Goal: Information Seeking & Learning: Learn about a topic

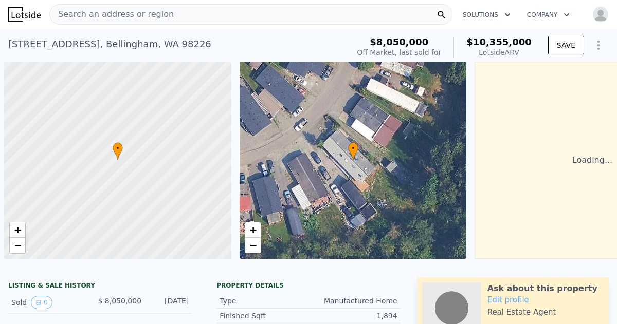
scroll to position [0, 4]
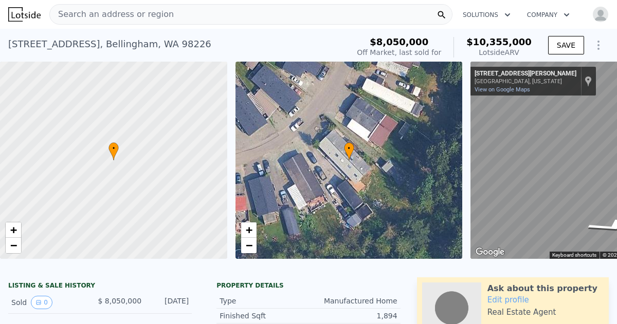
click at [58, 13] on span "Search an address or region" at bounding box center [112, 14] width 124 height 12
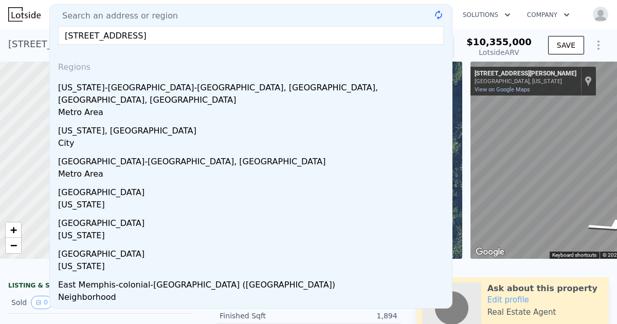
type input "[STREET_ADDRESS]"
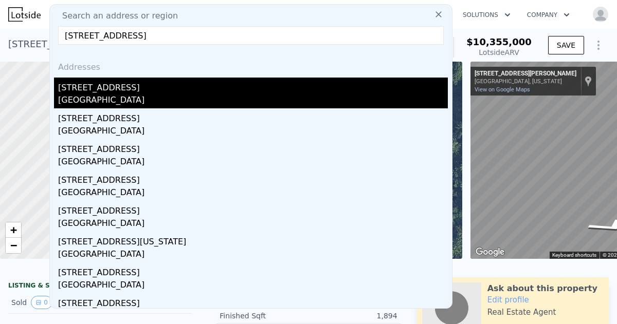
click at [72, 97] on div "[GEOGRAPHIC_DATA]" at bounding box center [252, 101] width 389 height 14
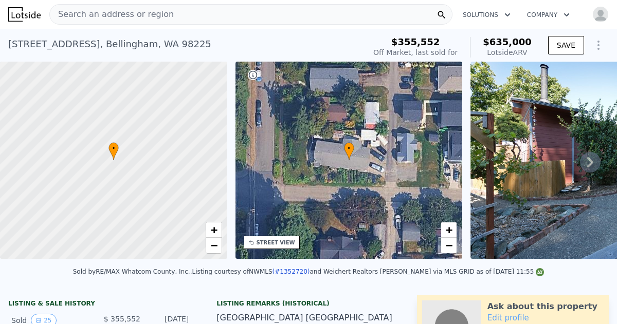
click at [586, 162] on icon at bounding box center [590, 162] width 21 height 21
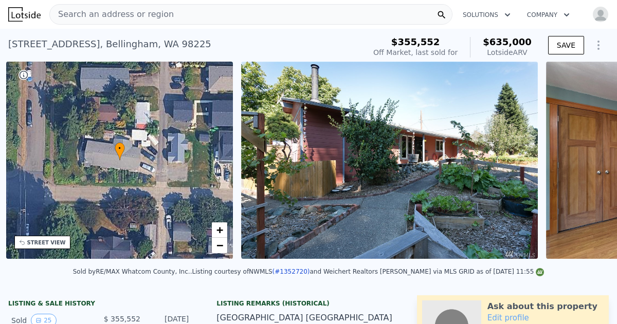
scroll to position [0, 239]
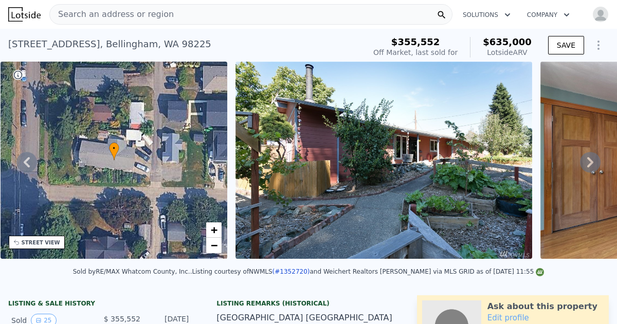
click at [589, 163] on icon at bounding box center [590, 162] width 6 height 10
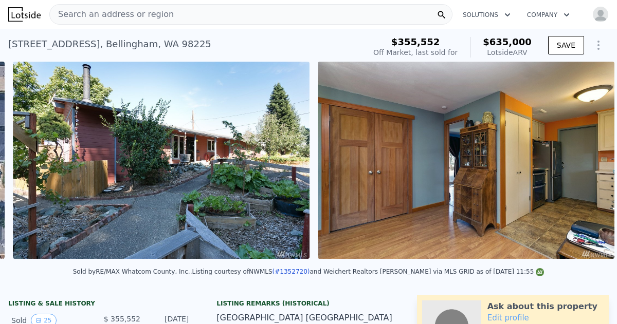
scroll to position [0, 470]
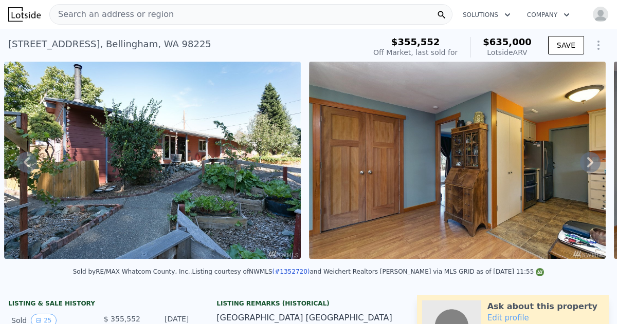
click at [589, 163] on icon at bounding box center [590, 162] width 6 height 10
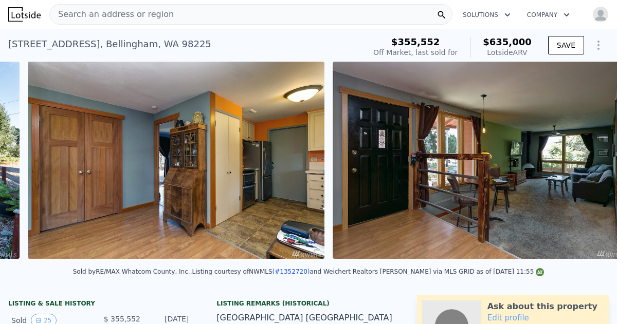
scroll to position [0, 775]
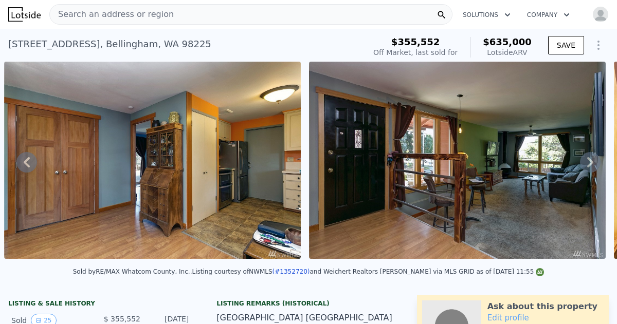
click at [589, 163] on icon at bounding box center [590, 162] width 6 height 10
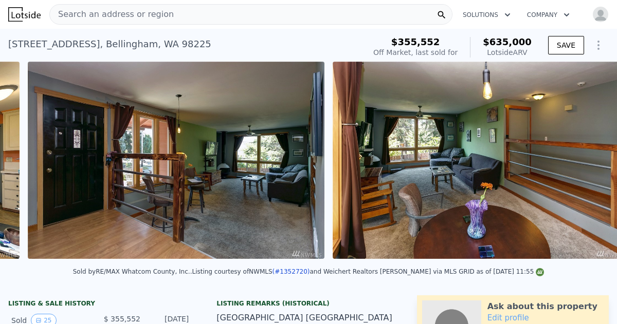
scroll to position [0, 1079]
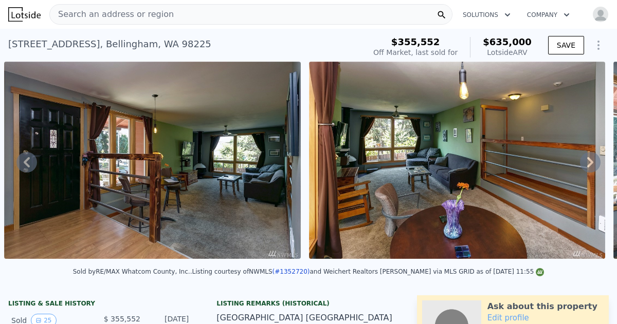
click at [589, 163] on icon at bounding box center [590, 162] width 6 height 10
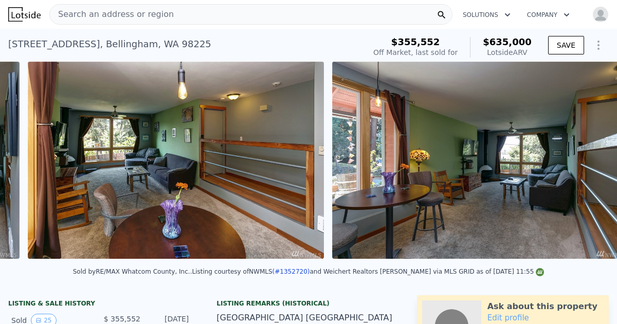
scroll to position [0, 1384]
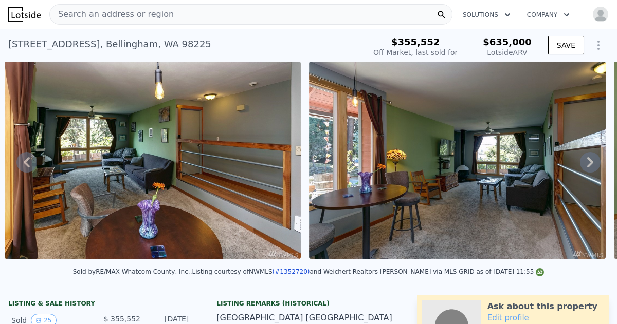
click at [589, 163] on icon at bounding box center [590, 162] width 6 height 10
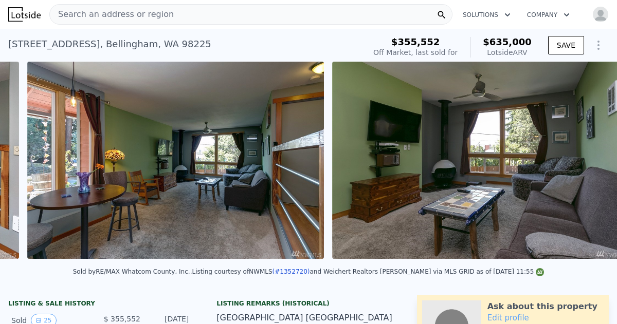
scroll to position [0, 1688]
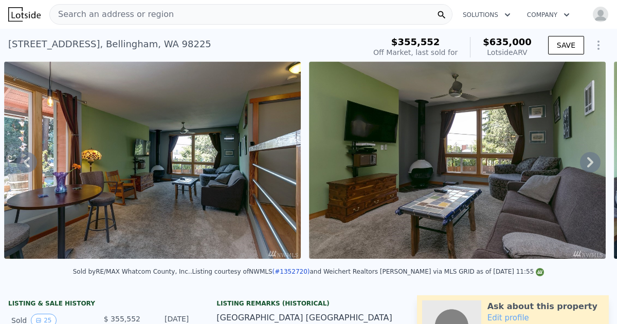
click at [589, 163] on icon at bounding box center [590, 162] width 6 height 10
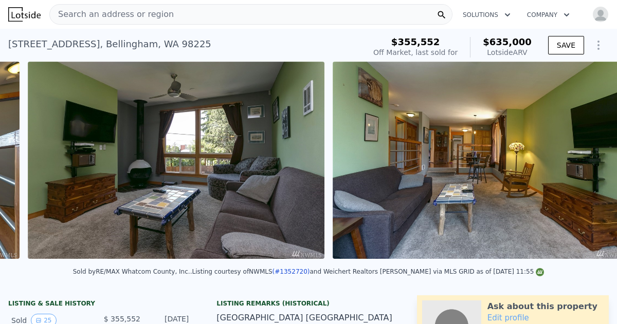
scroll to position [0, 1993]
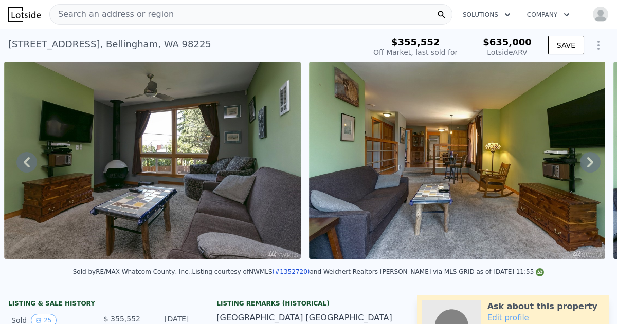
click at [589, 163] on icon at bounding box center [590, 162] width 6 height 10
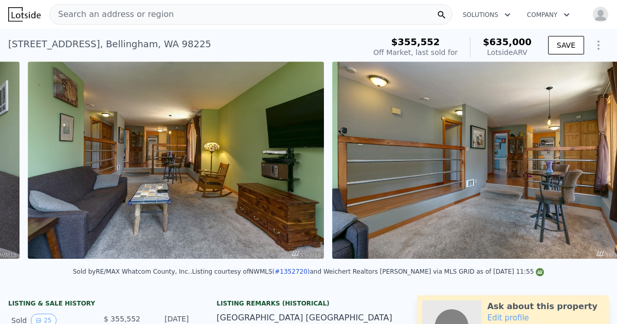
scroll to position [0, 2298]
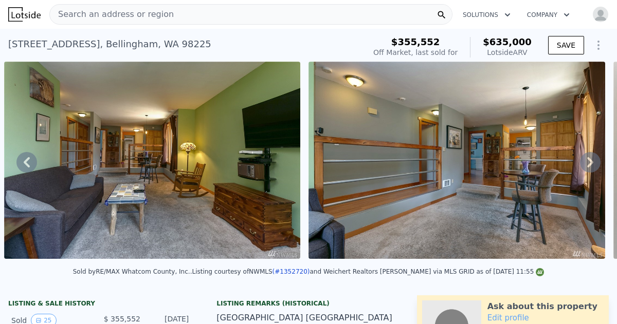
click at [589, 163] on icon at bounding box center [590, 162] width 6 height 10
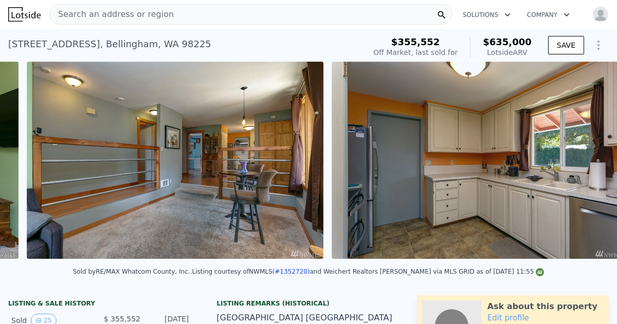
scroll to position [0, 2602]
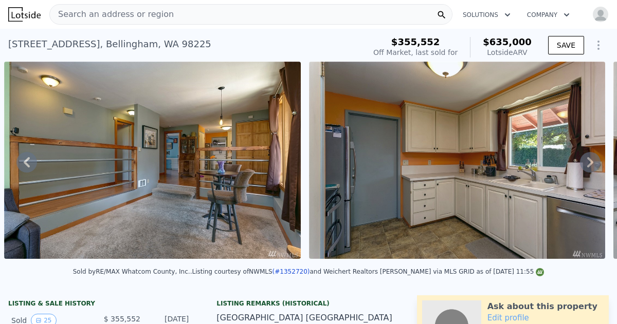
click at [589, 163] on icon at bounding box center [590, 162] width 6 height 10
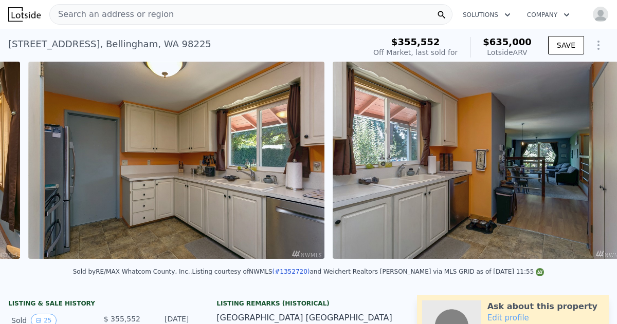
scroll to position [0, 2906]
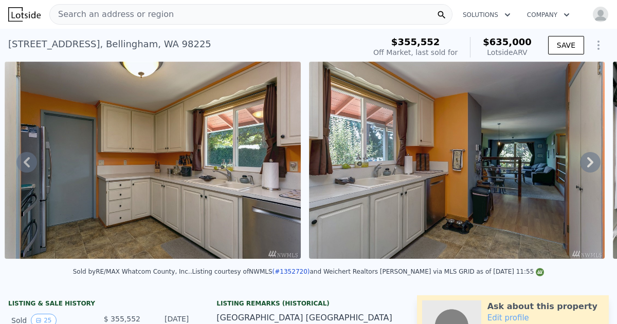
click at [589, 163] on icon at bounding box center [590, 162] width 6 height 10
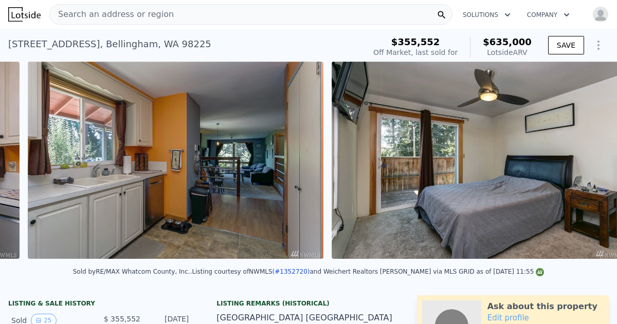
scroll to position [0, 3211]
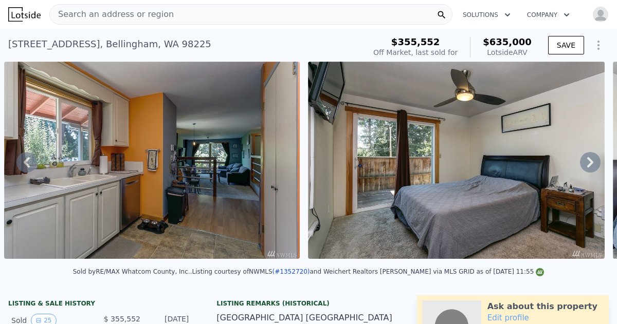
click at [589, 163] on icon at bounding box center [590, 162] width 6 height 10
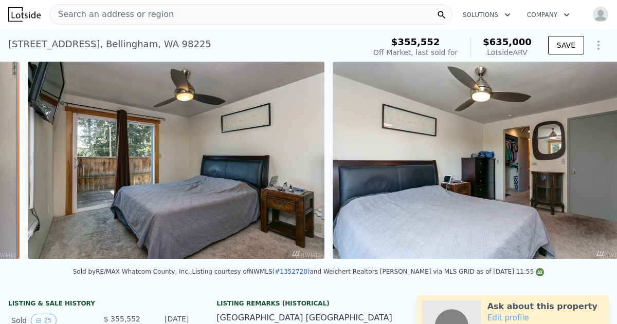
scroll to position [0, 3514]
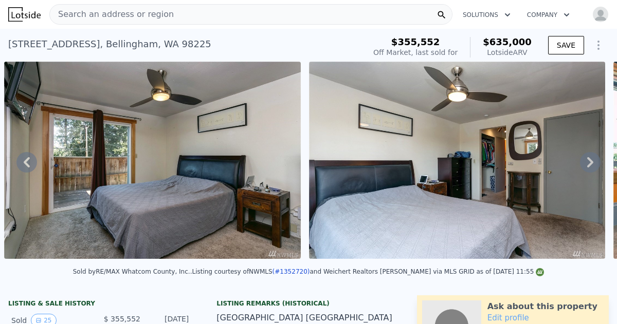
click at [589, 163] on icon at bounding box center [590, 162] width 6 height 10
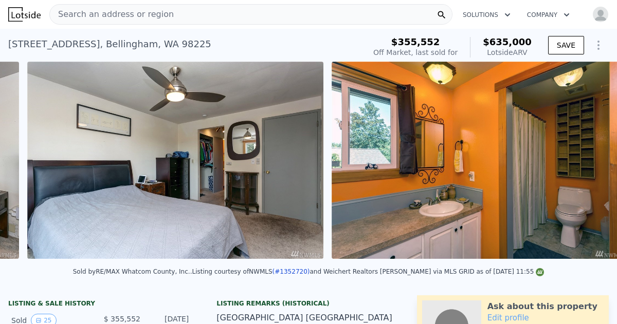
scroll to position [0, 3819]
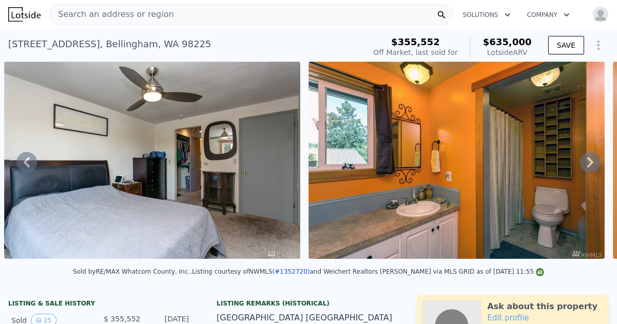
click at [589, 163] on icon at bounding box center [590, 162] width 6 height 10
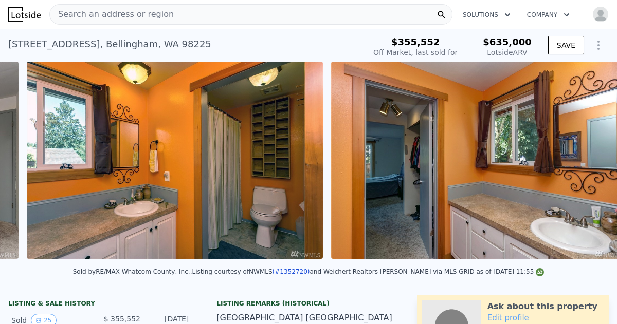
scroll to position [0, 4123]
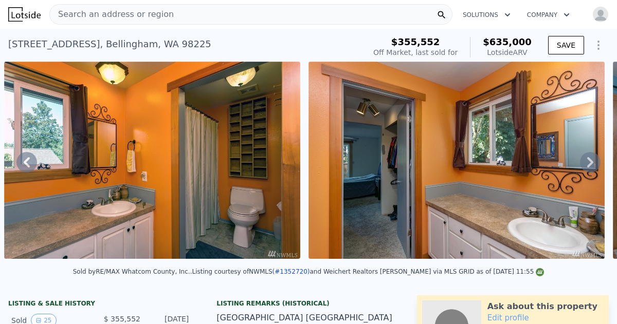
click at [589, 163] on icon at bounding box center [590, 162] width 6 height 10
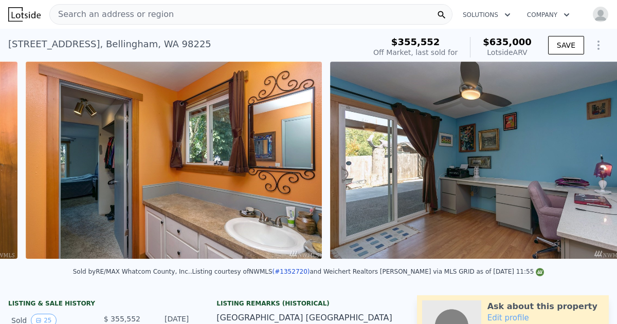
scroll to position [0, 4427]
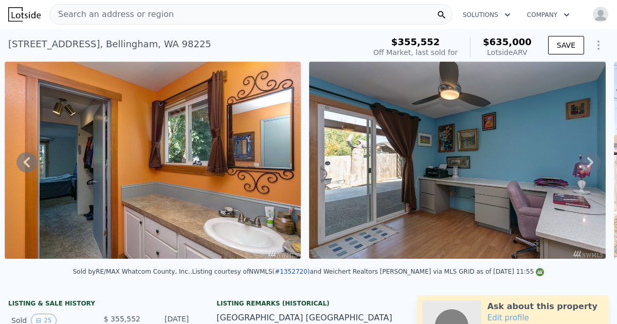
click at [589, 163] on icon at bounding box center [590, 162] width 6 height 10
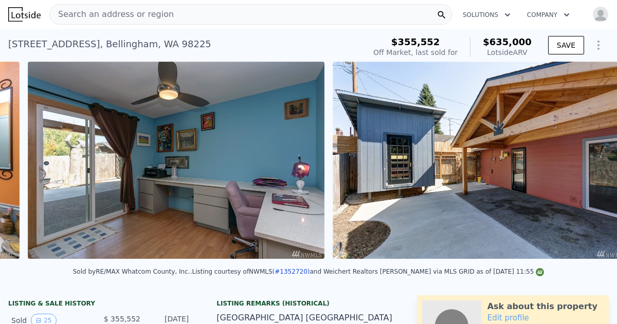
scroll to position [0, 4731]
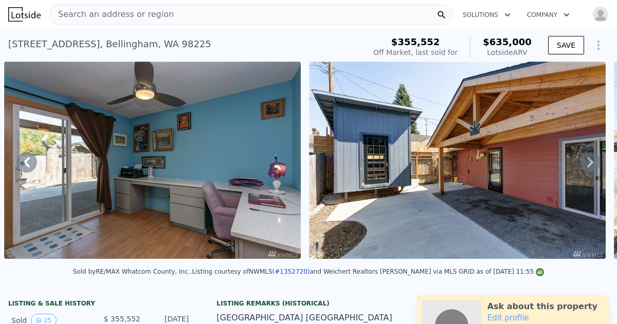
click at [589, 163] on icon at bounding box center [590, 162] width 6 height 10
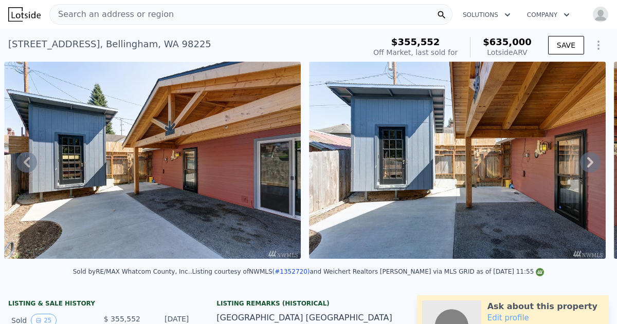
click at [589, 163] on icon at bounding box center [590, 162] width 6 height 10
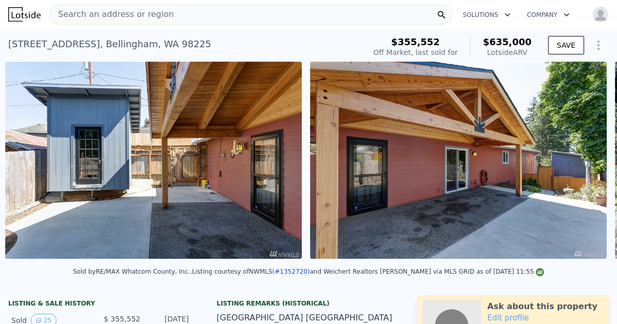
scroll to position [0, 5341]
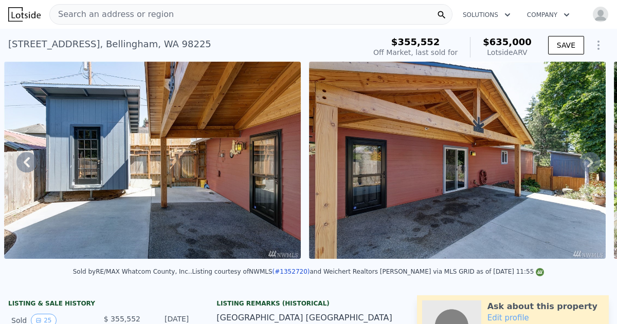
click at [589, 163] on icon at bounding box center [590, 162] width 6 height 10
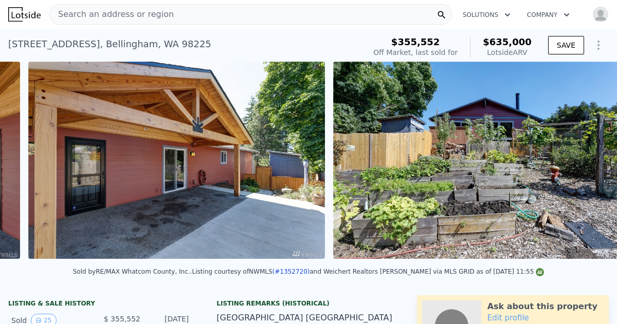
scroll to position [0, 5645]
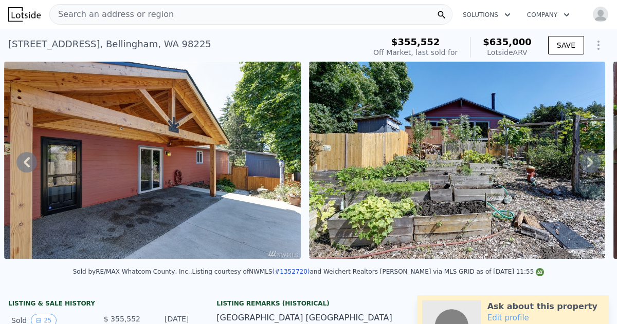
click at [589, 163] on icon at bounding box center [590, 162] width 6 height 10
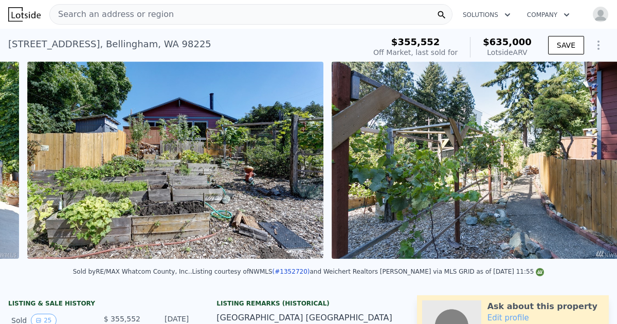
scroll to position [0, 5949]
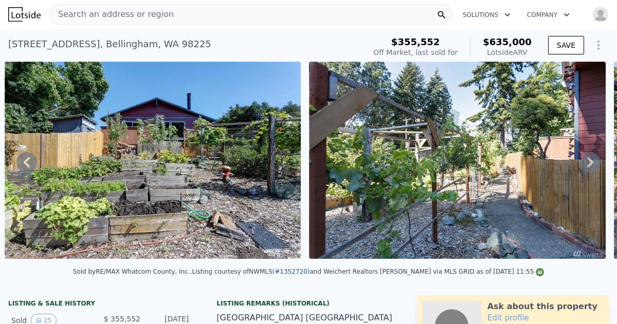
click at [589, 163] on icon at bounding box center [590, 162] width 6 height 10
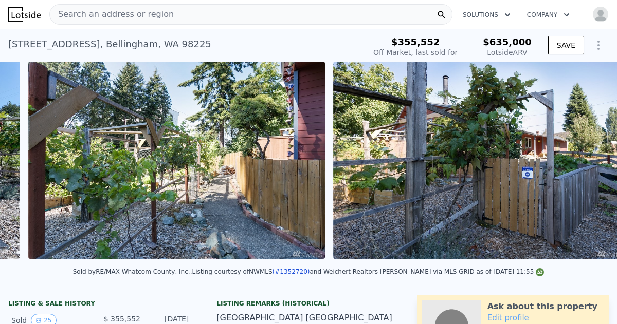
scroll to position [0, 6254]
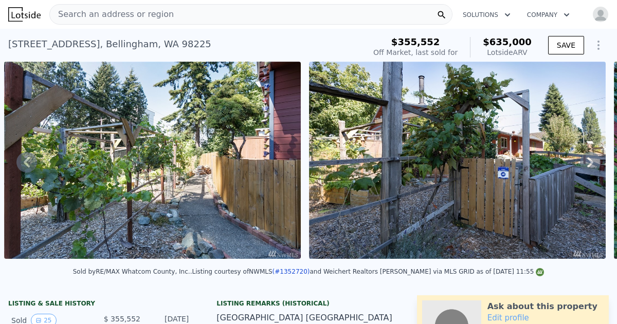
click at [589, 163] on icon at bounding box center [590, 162] width 6 height 10
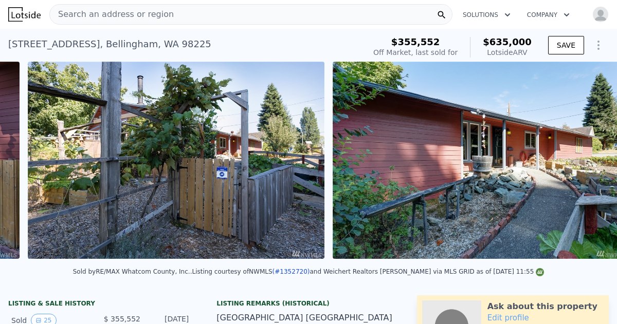
scroll to position [0, 6559]
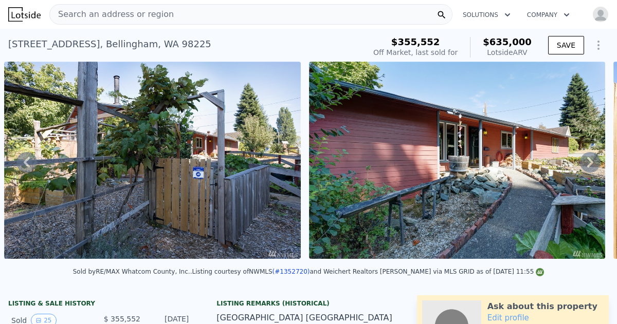
click at [589, 163] on icon at bounding box center [590, 162] width 6 height 10
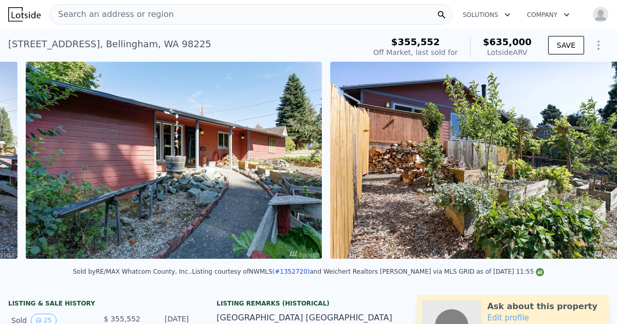
scroll to position [0, 6863]
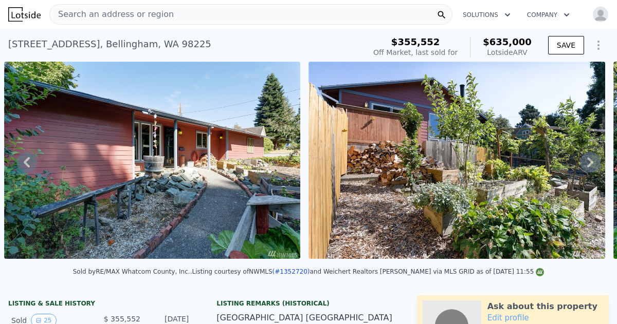
click at [589, 163] on icon at bounding box center [590, 162] width 6 height 10
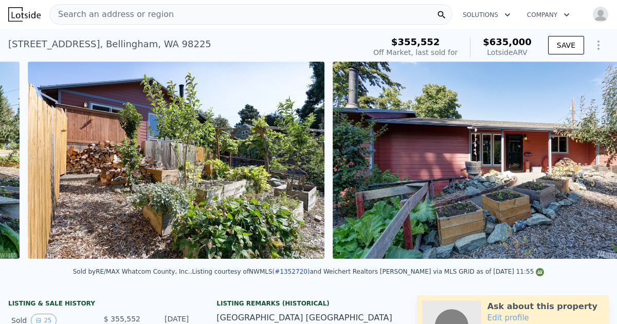
scroll to position [0, 7168]
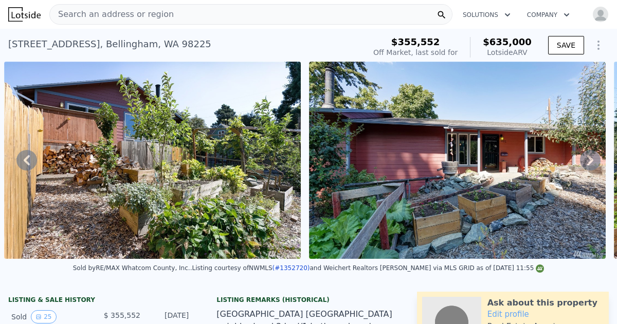
click at [589, 163] on icon at bounding box center [590, 160] width 6 height 10
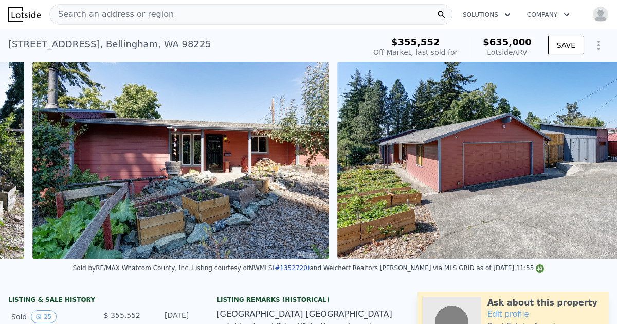
scroll to position [0, 7464]
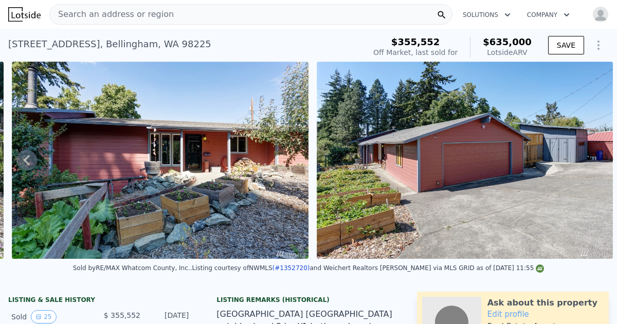
click at [589, 163] on img at bounding box center [464, 160] width 296 height 197
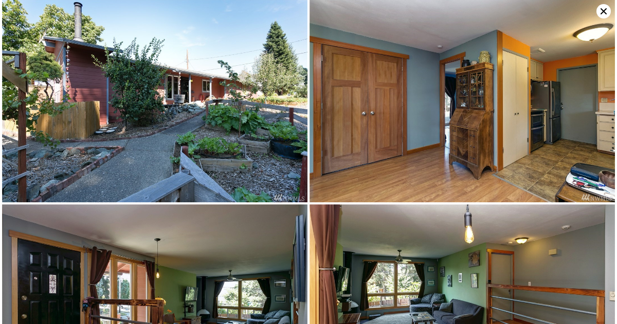
scroll to position [0, 0]
click at [602, 11] on icon at bounding box center [603, 11] width 14 height 14
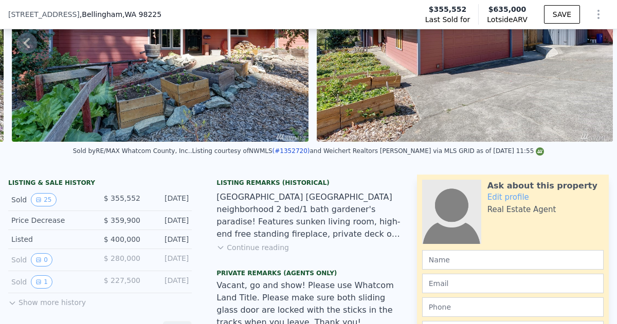
scroll to position [114, 0]
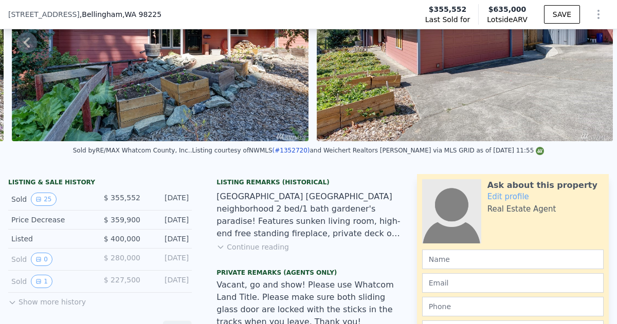
click at [254, 246] on button "Continue reading" at bounding box center [252, 247] width 72 height 10
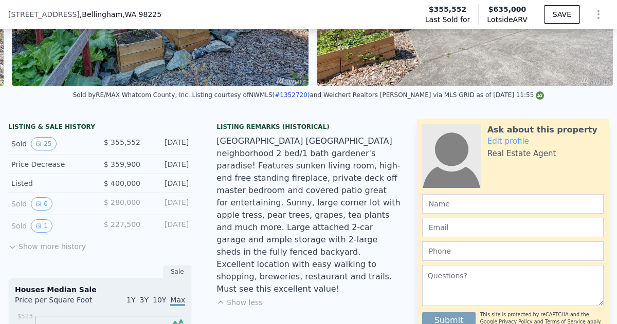
scroll to position [169, 0]
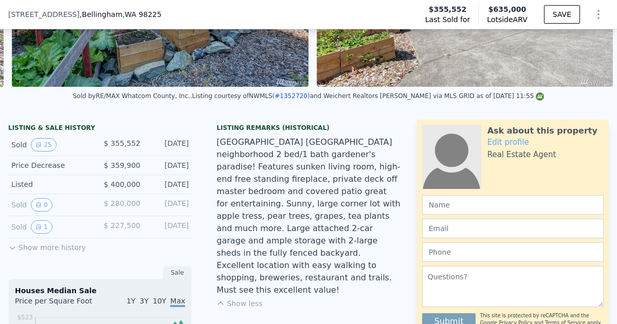
click at [67, 248] on button "Show more history" at bounding box center [47, 245] width 78 height 14
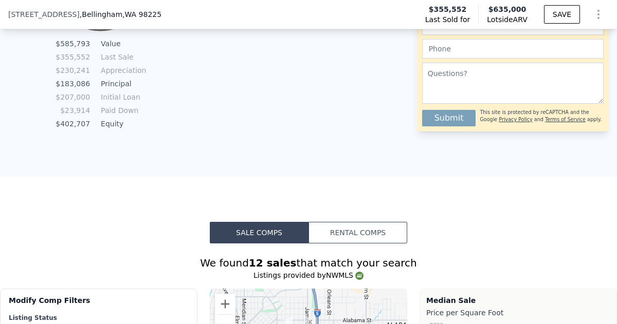
scroll to position [911, 0]
